Goal: Find specific page/section: Find specific page/section

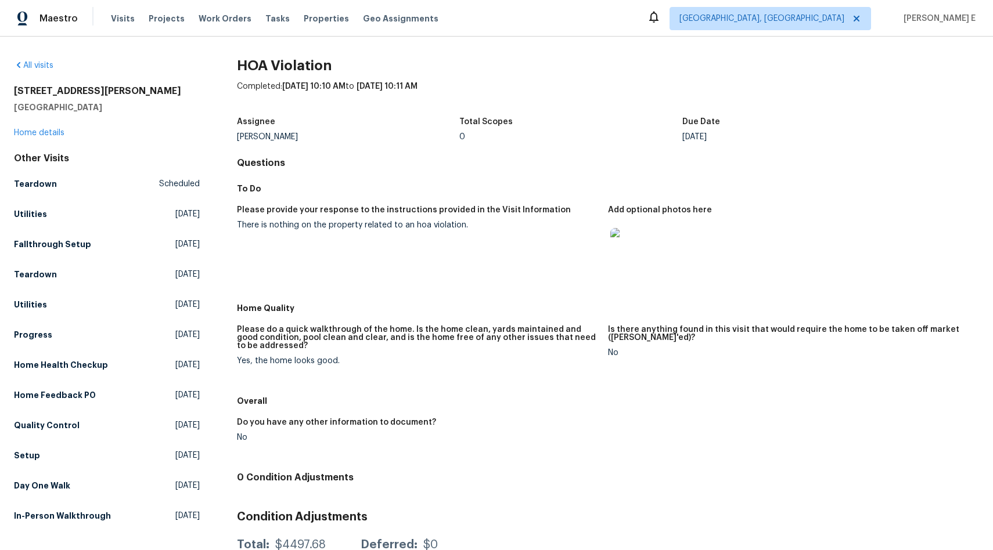
click at [625, 258] on img at bounding box center [628, 246] width 37 height 37
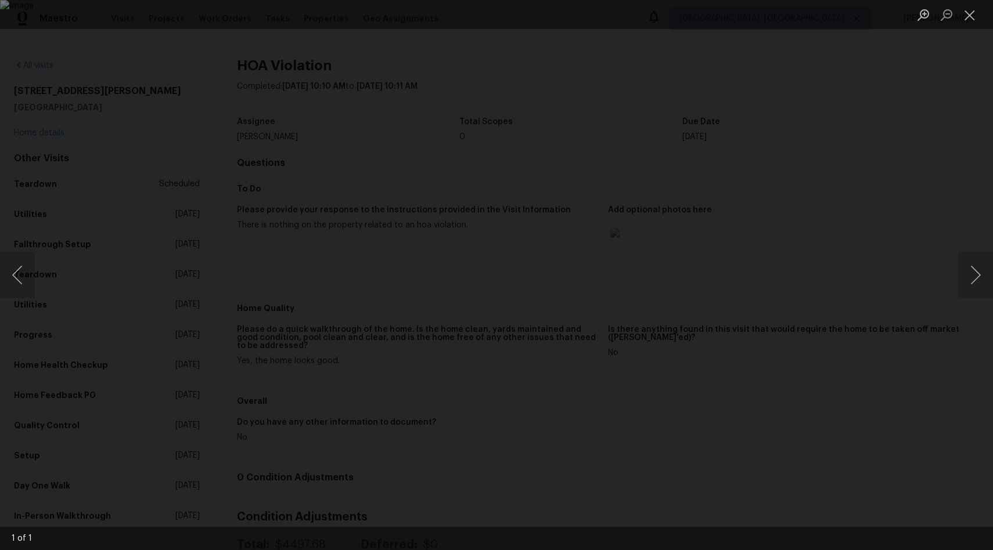
click at [863, 349] on div "Lightbox" at bounding box center [496, 275] width 993 height 550
